Goal: Transaction & Acquisition: Purchase product/service

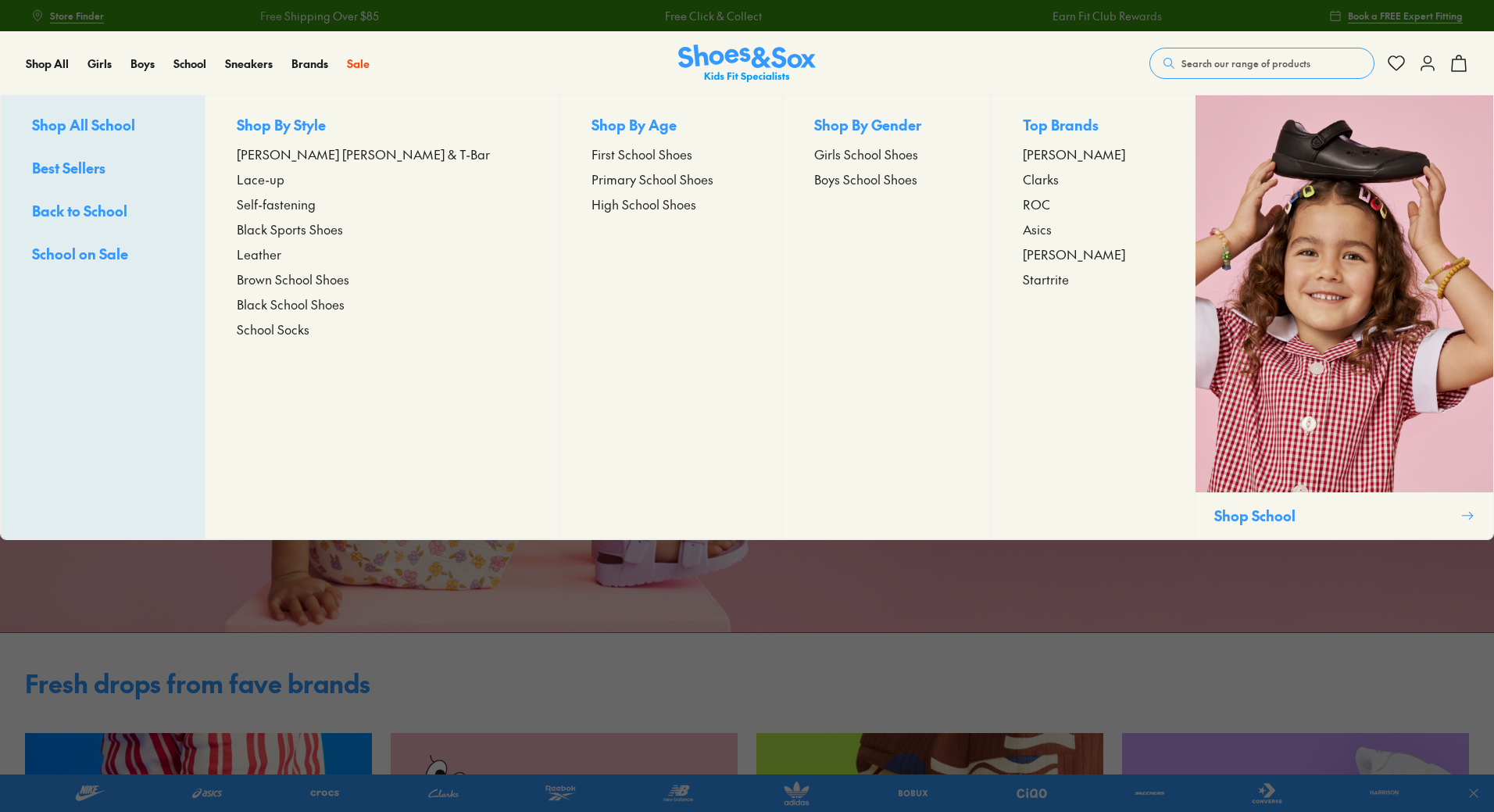
click at [814, 180] on span "Boys School Shoes" at bounding box center [866, 178] width 103 height 19
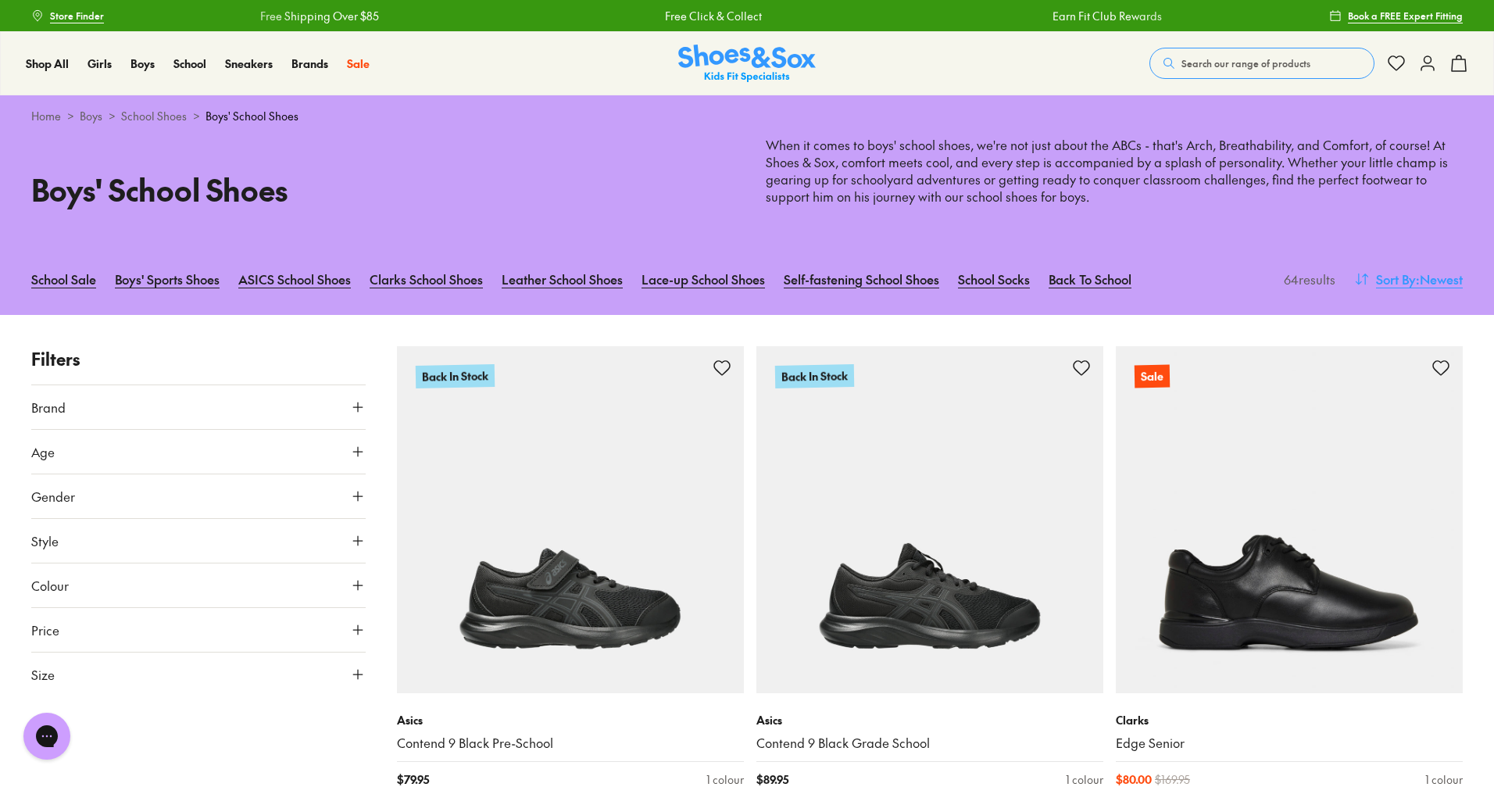
click at [1435, 279] on span ": Newest" at bounding box center [1440, 279] width 47 height 19
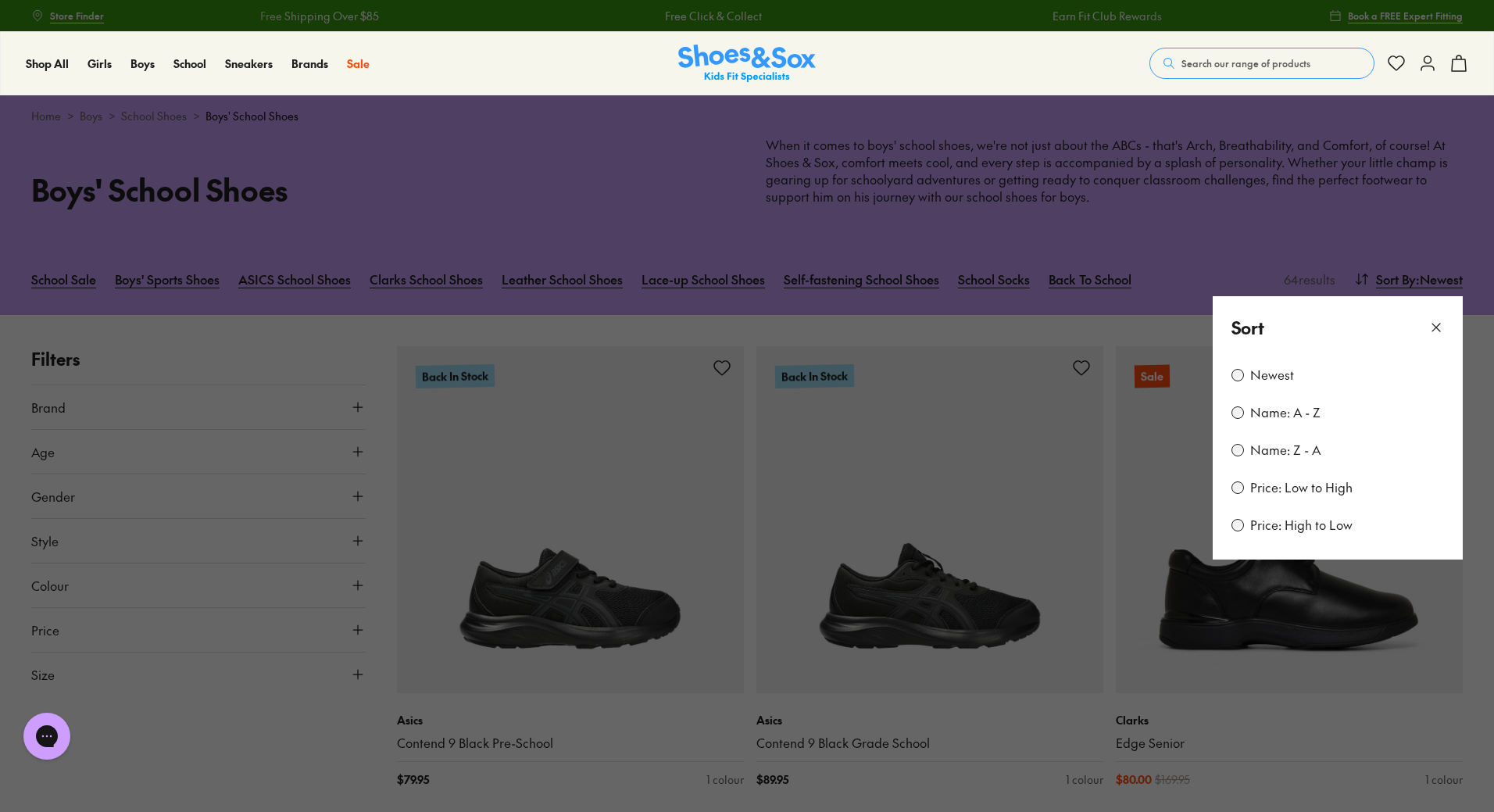
click at [1271, 492] on label "Price: Low to High" at bounding box center [1301, 487] width 102 height 17
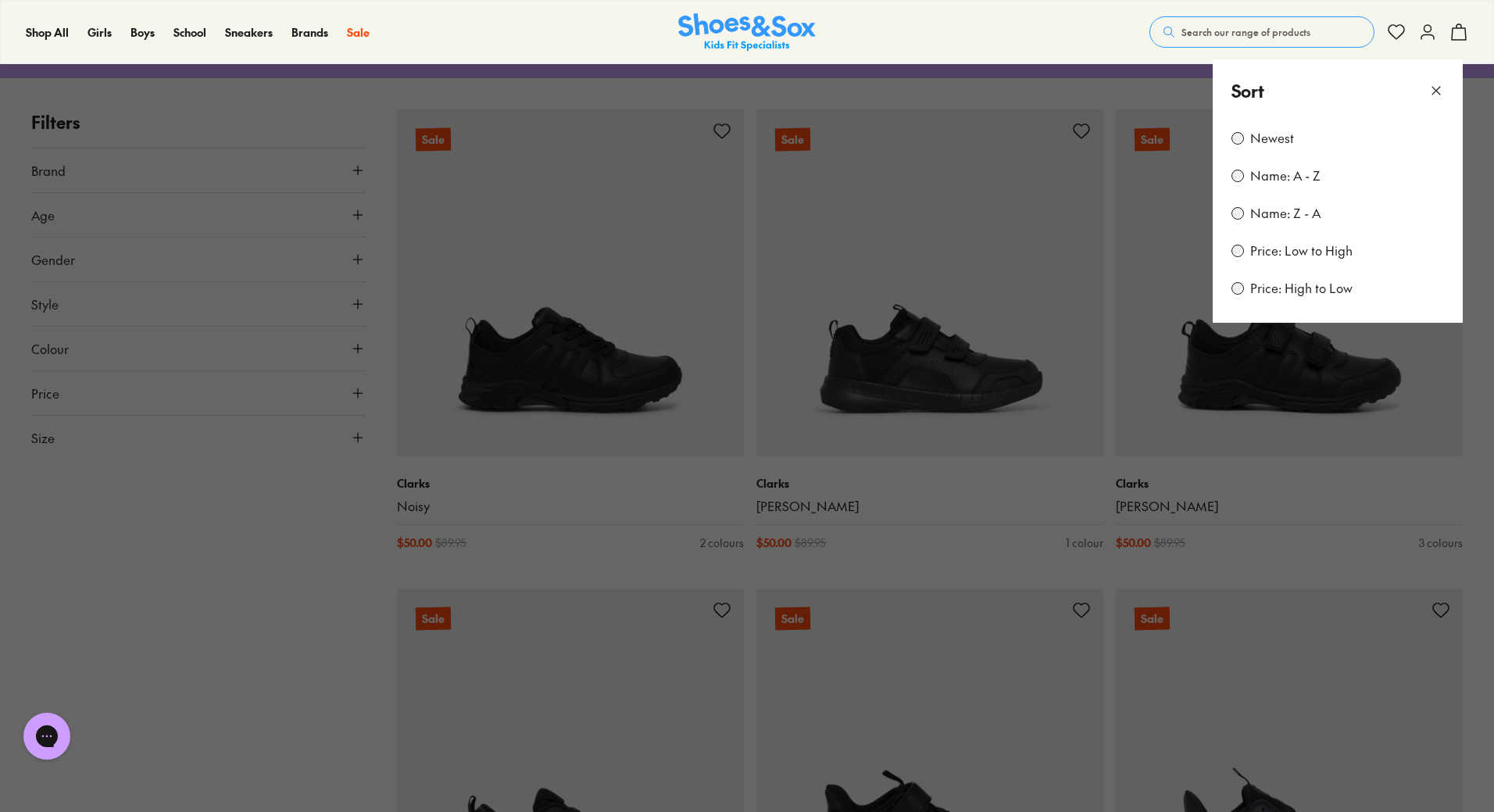
click at [1441, 89] on icon at bounding box center [1436, 90] width 15 height 15
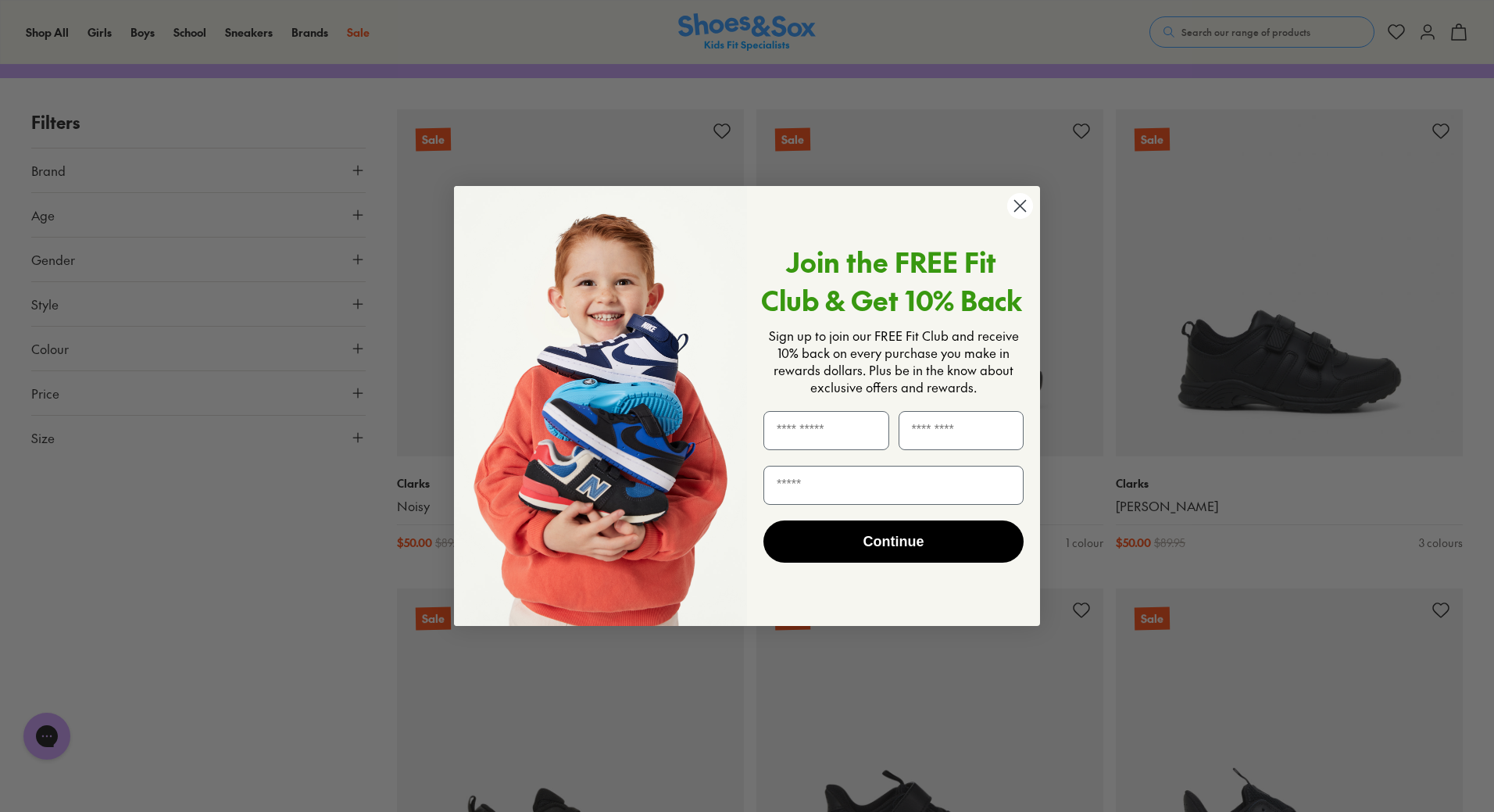
click at [1020, 207] on icon "Close dialog" at bounding box center [1020, 206] width 11 height 11
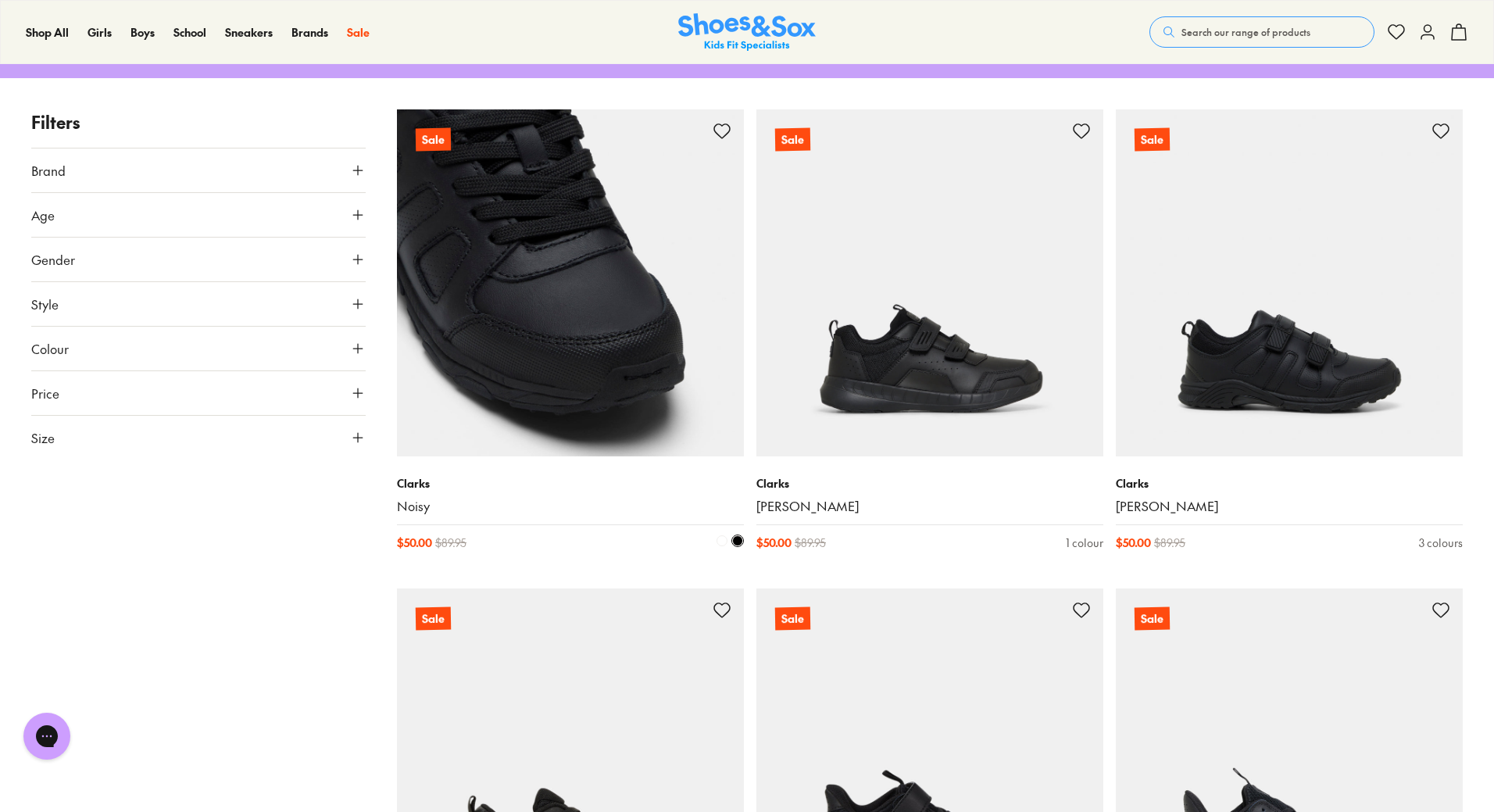
click at [573, 368] on img at bounding box center [570, 282] width 347 height 347
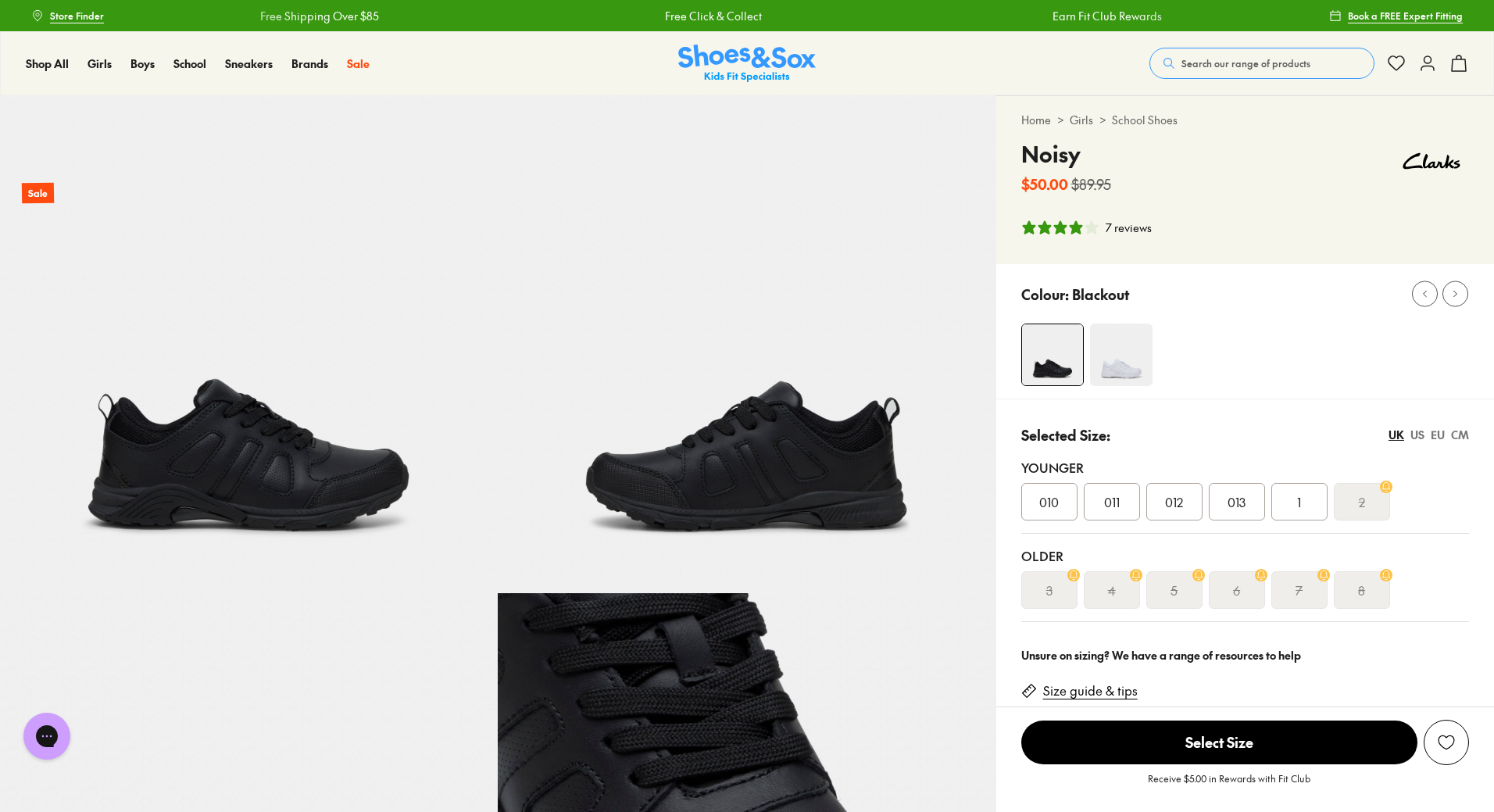
select select "*"
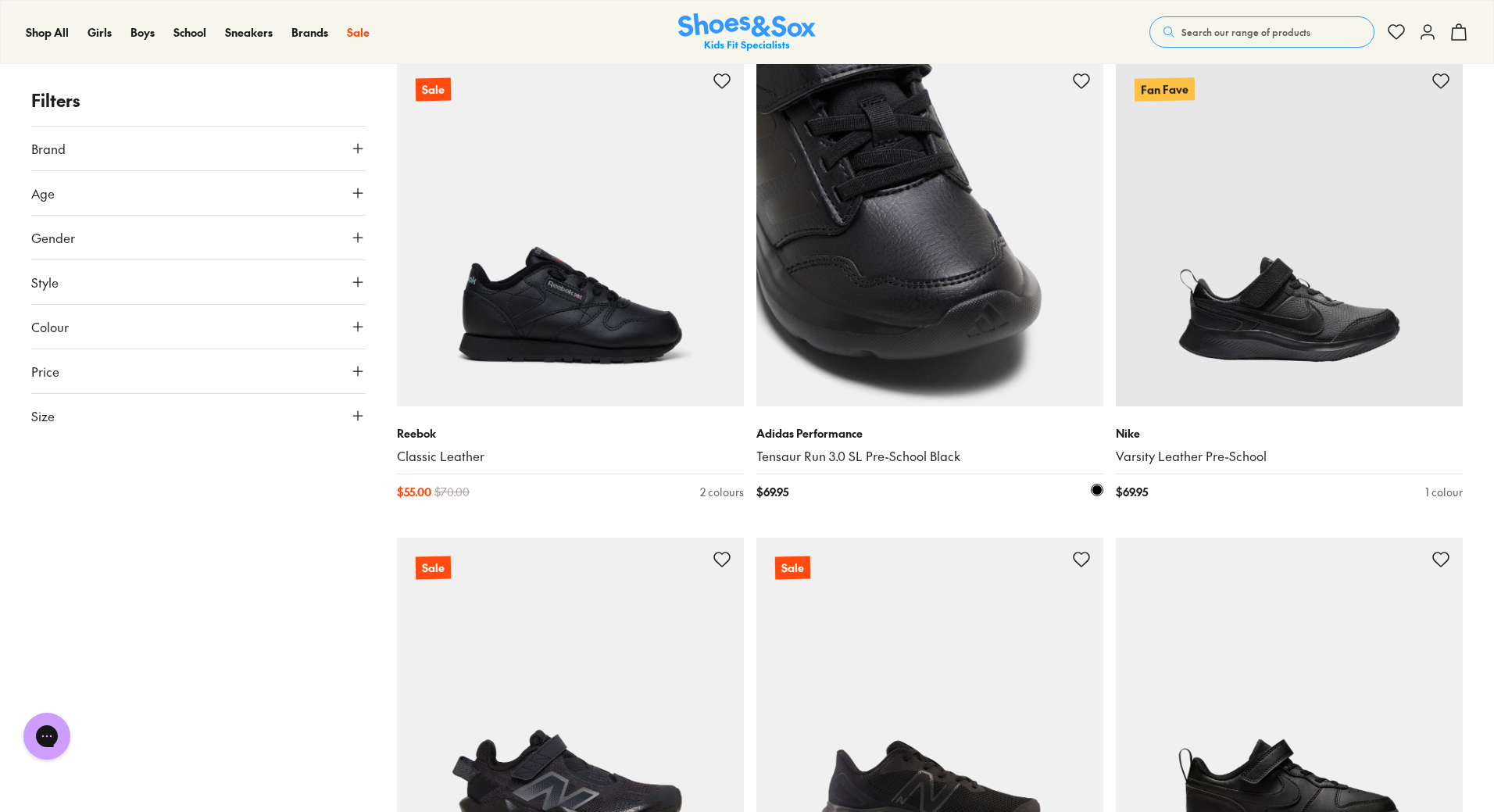
scroll to position [1250, 0]
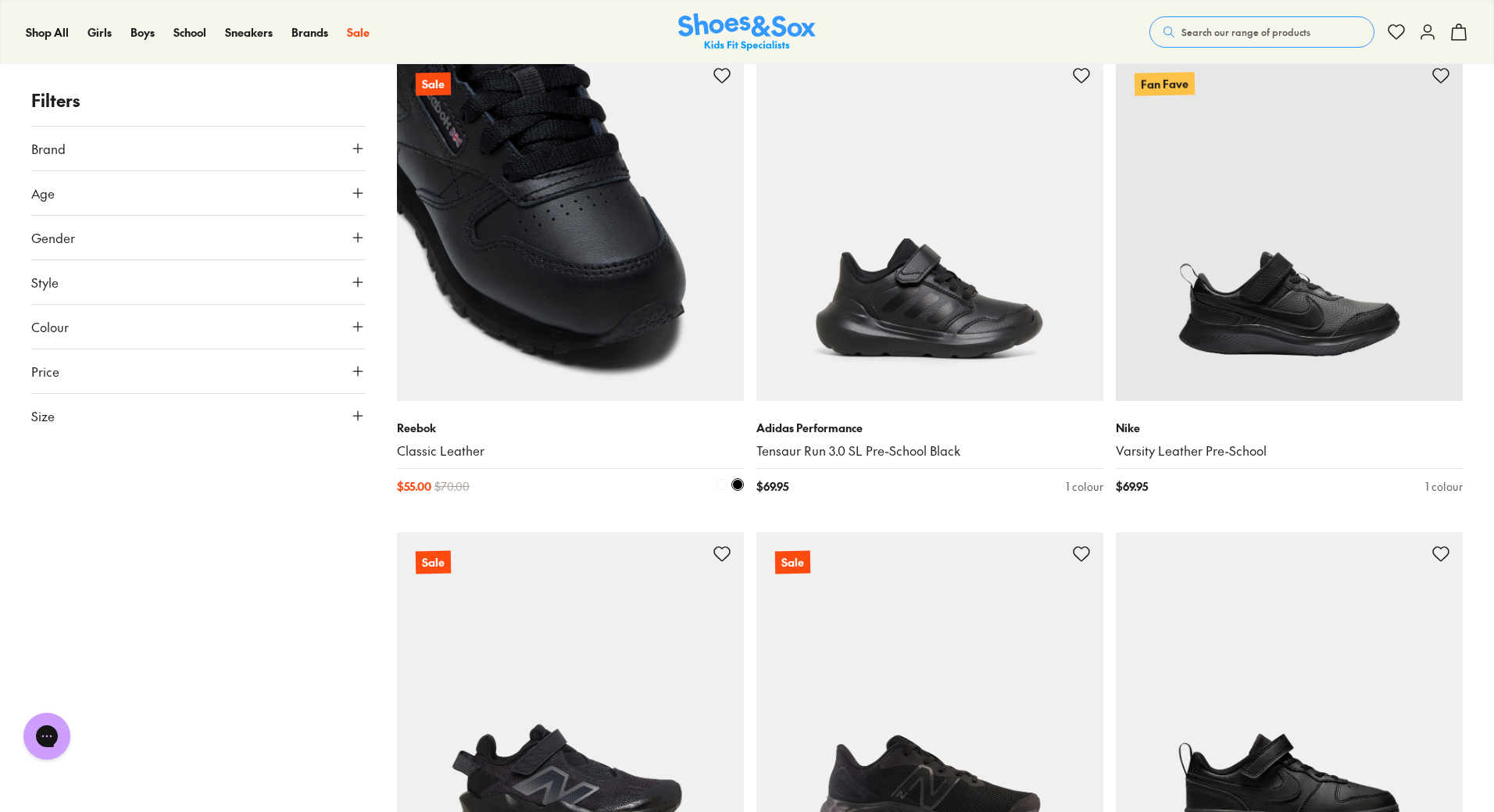
click at [535, 263] on img at bounding box center [570, 227] width 347 height 347
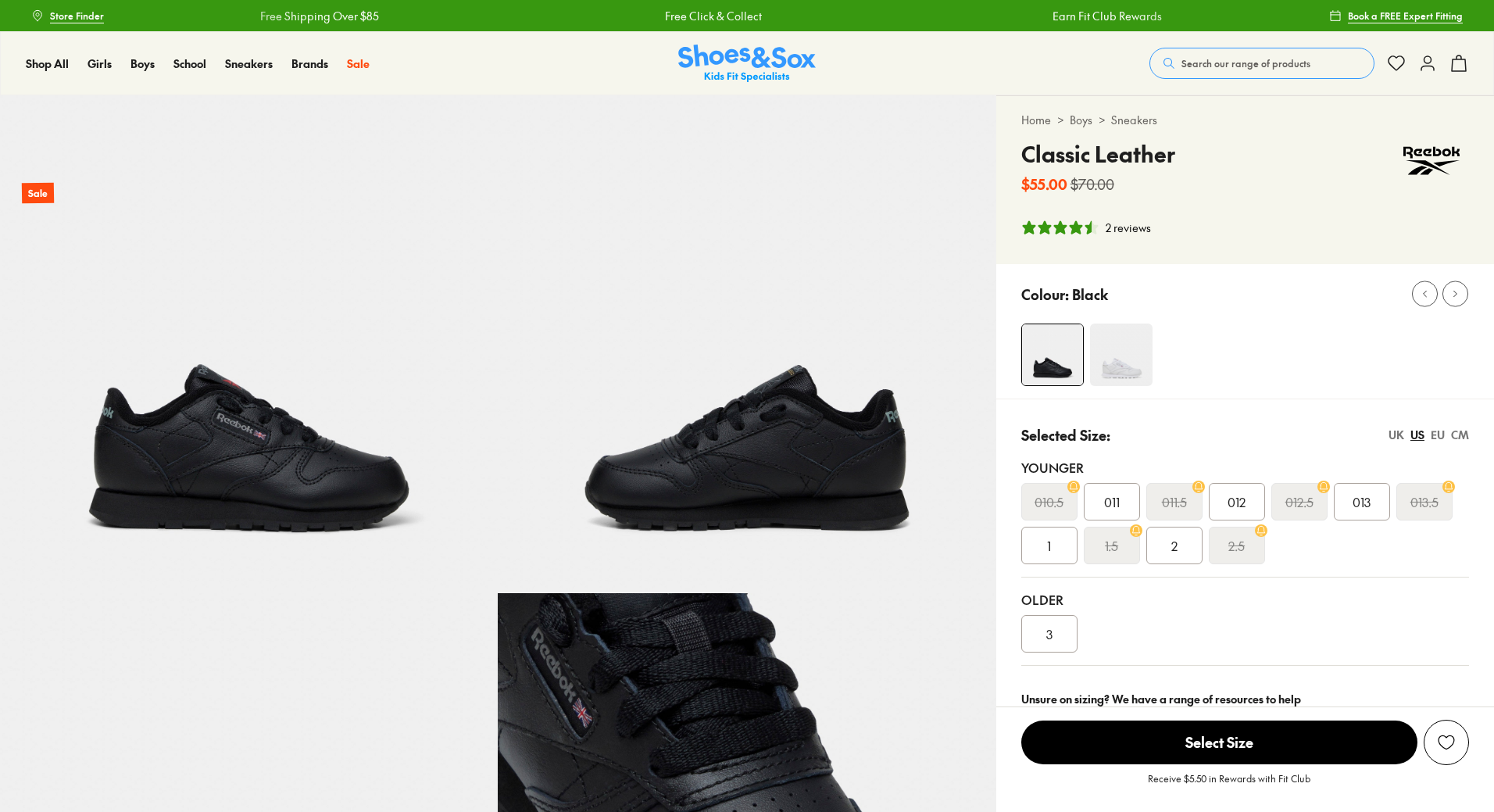
select select "*"
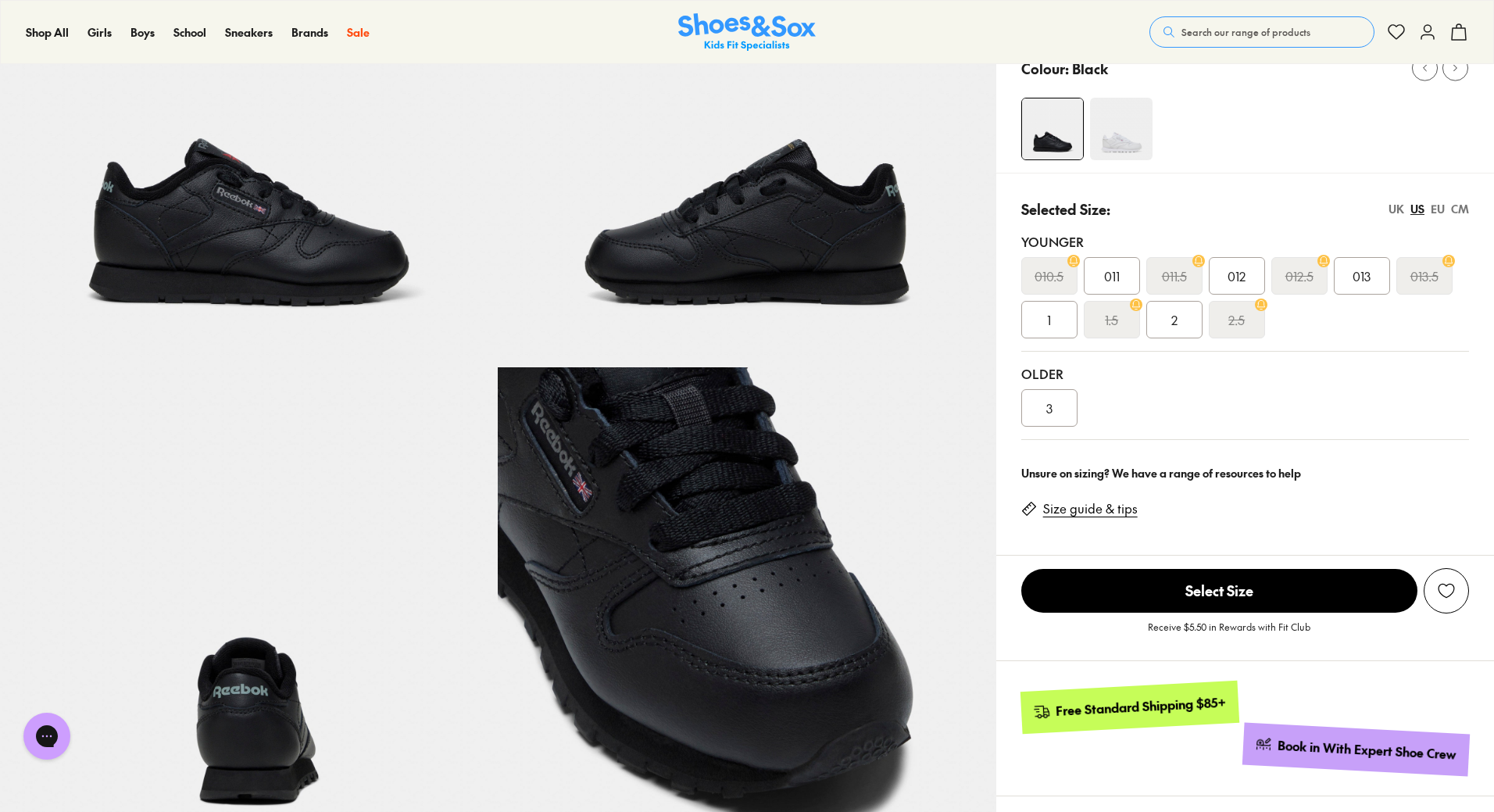
scroll to position [312, 0]
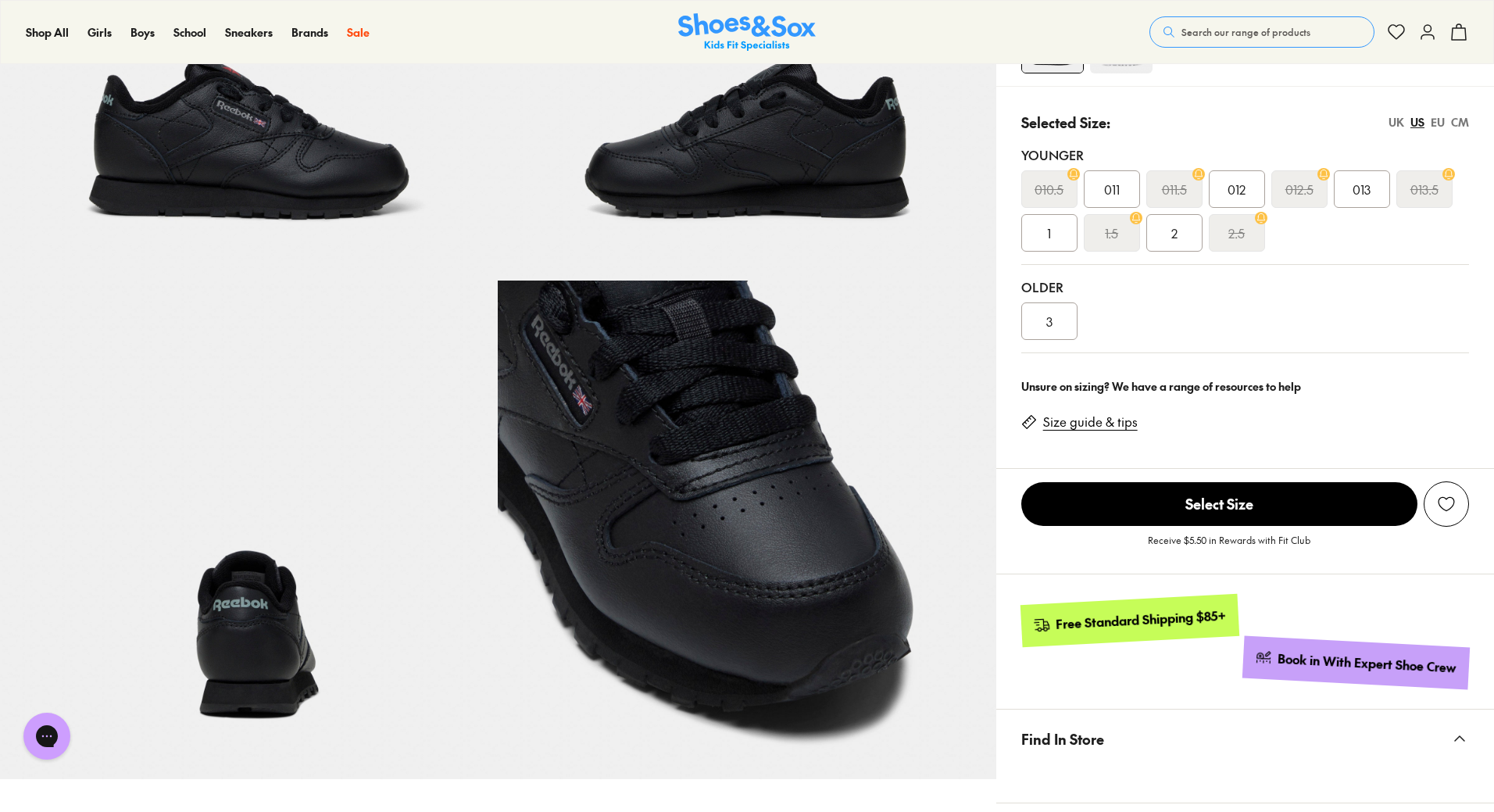
click at [1043, 320] on div "3" at bounding box center [1049, 320] width 56 height 37
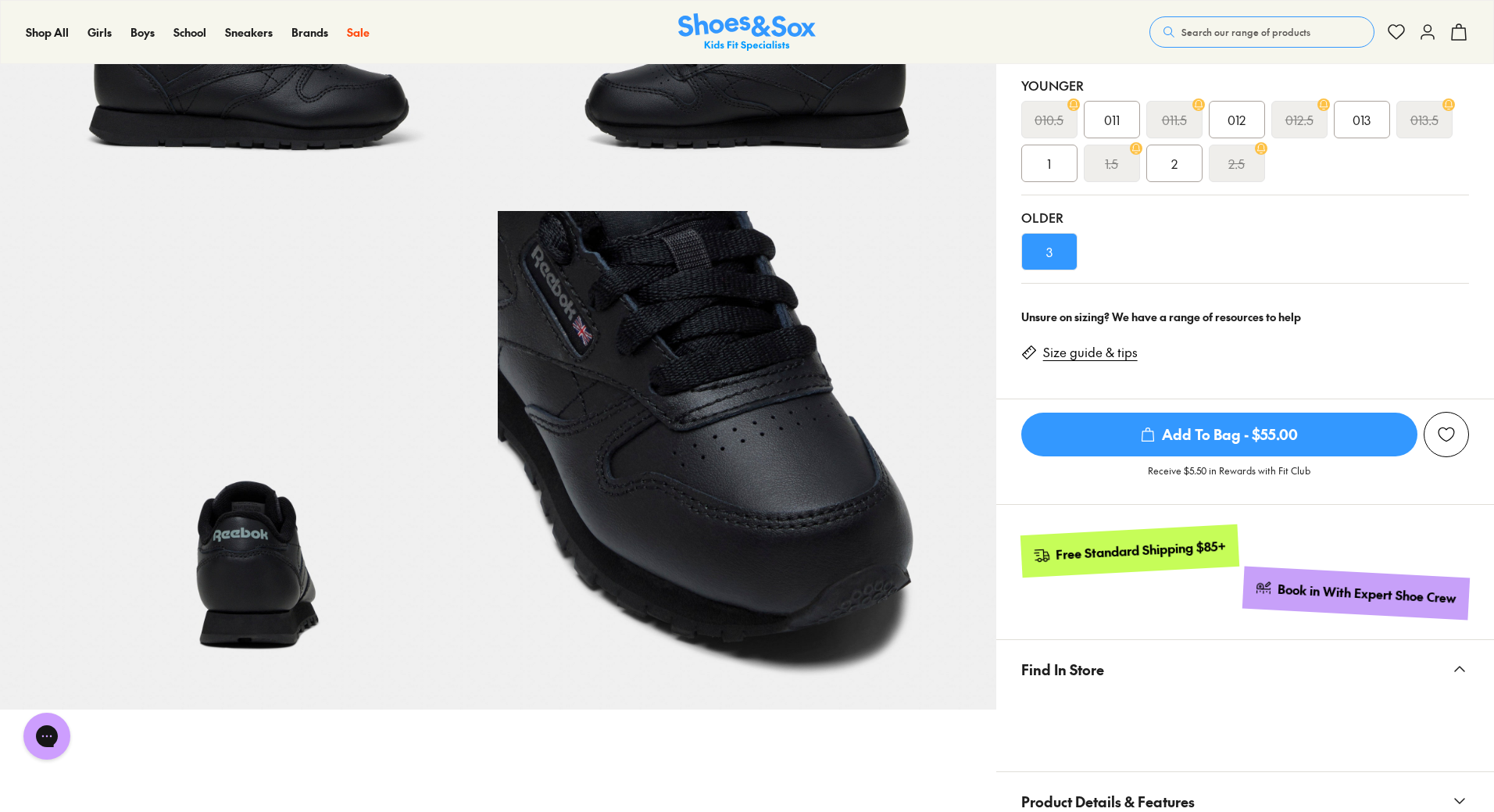
scroll to position [312, 0]
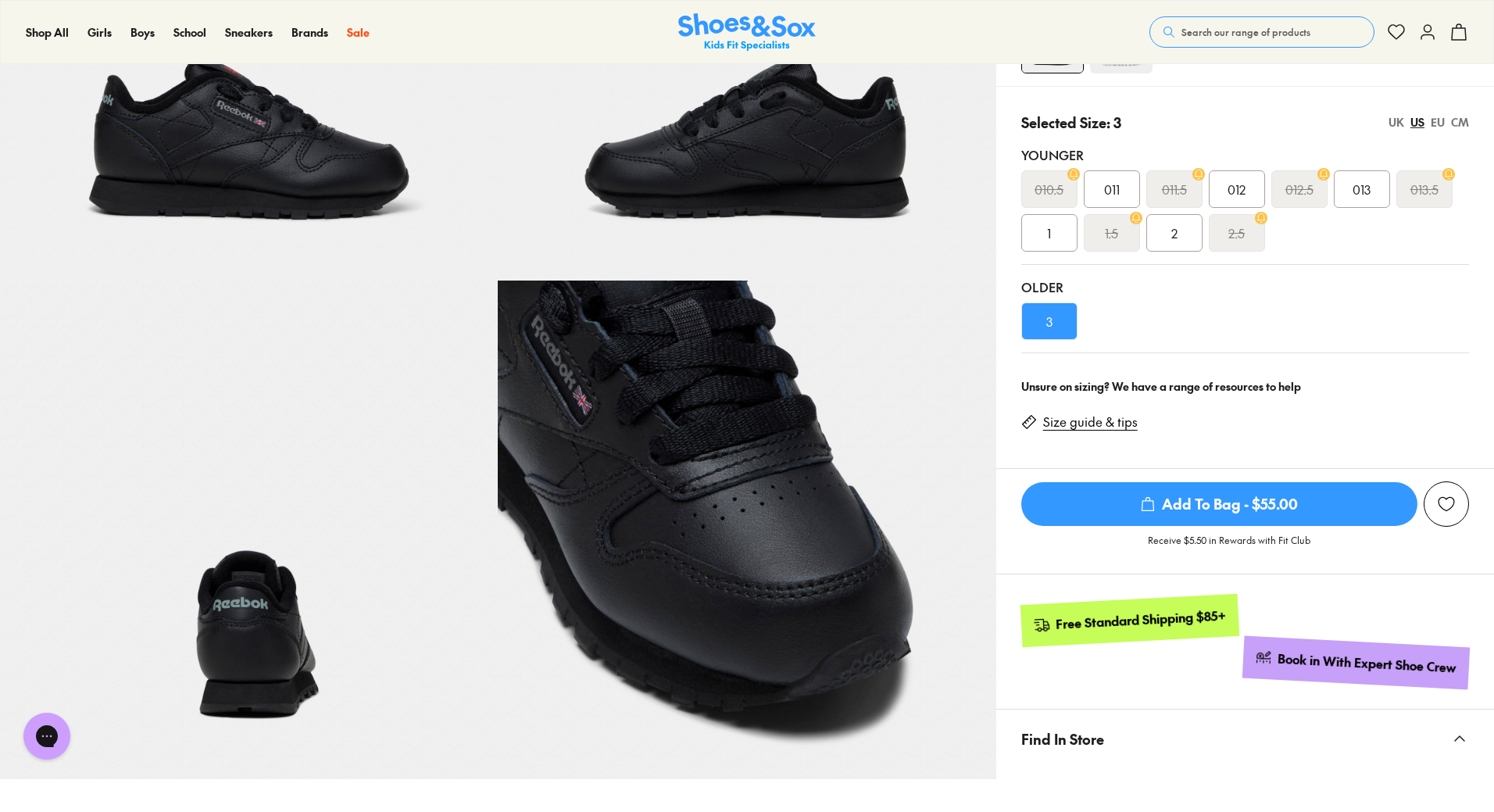
click at [802, 148] on img at bounding box center [747, 32] width 498 height 498
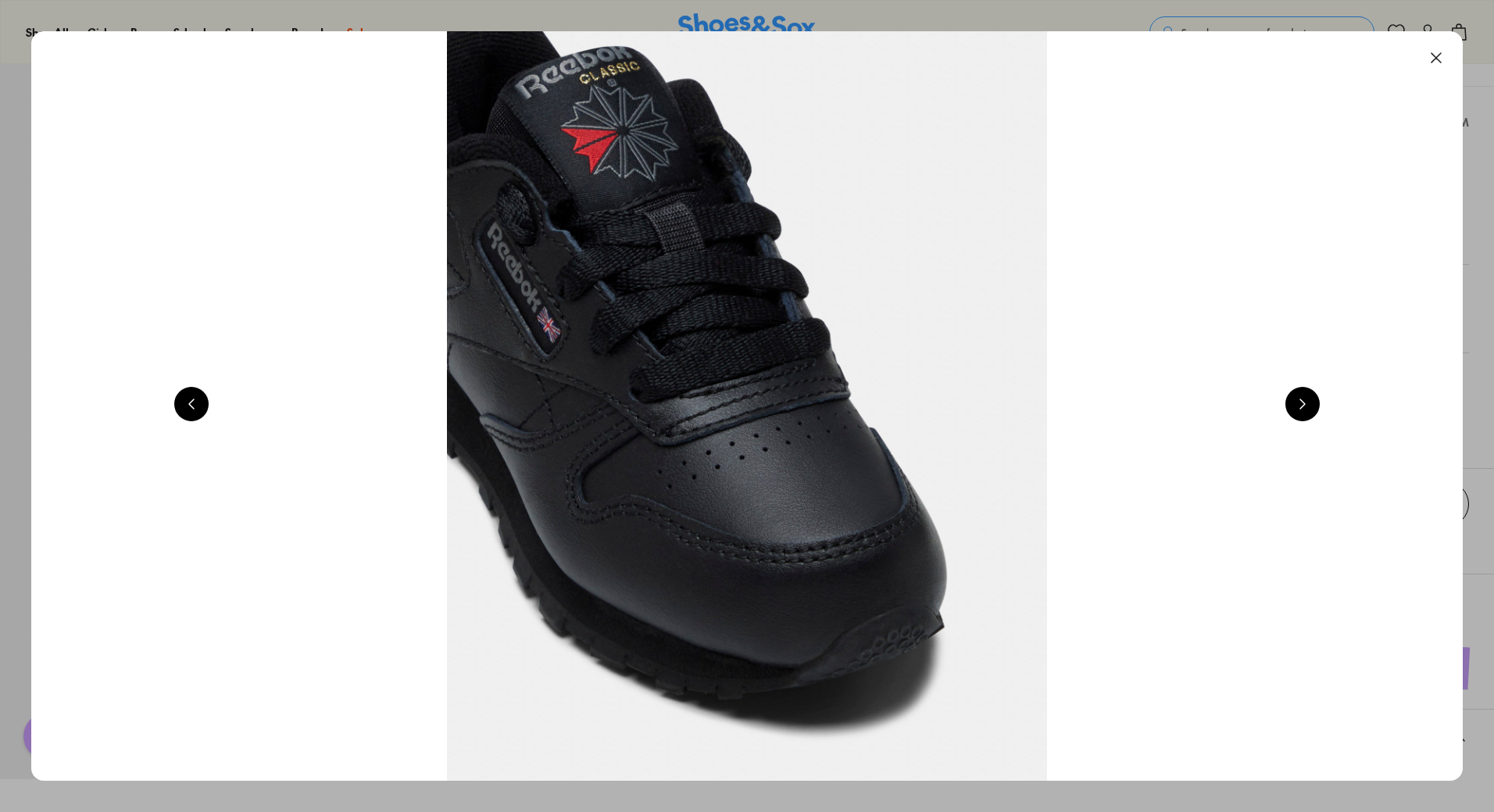
scroll to position [0, 2876]
